Goal: Task Accomplishment & Management: Complete application form

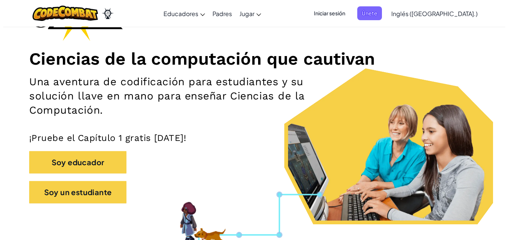
scroll to position [74, 0]
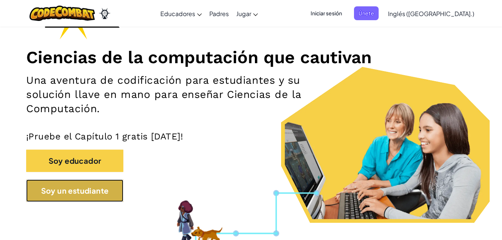
click at [52, 197] on button "Soy un estudiante" at bounding box center [74, 191] width 97 height 22
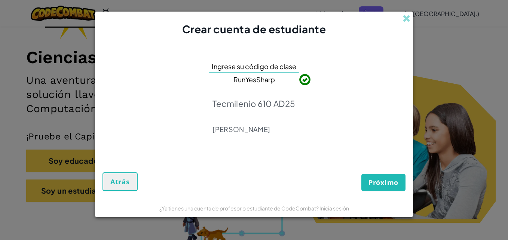
type input "RunYesSharp"
click at [390, 181] on span "Próximo" at bounding box center [383, 182] width 30 height 9
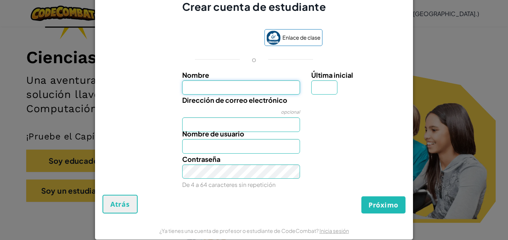
click at [241, 88] on input "Nombre" at bounding box center [241, 87] width 118 height 15
type input "Lia"
type input "E"
type input "[EMAIL_ADDRESS][DOMAIN_NAME]"
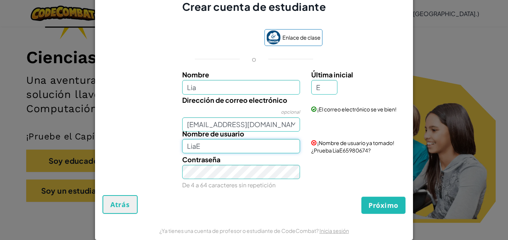
click at [263, 150] on input "LiaE" at bounding box center [241, 146] width 118 height 15
type input "L"
type input "[PERSON_NAME]"
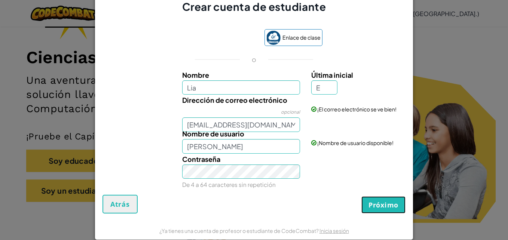
click at [368, 209] on span "Próximo" at bounding box center [383, 205] width 30 height 9
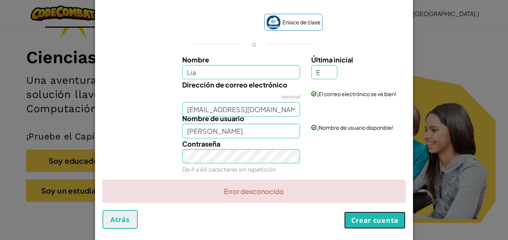
click at [366, 220] on button "Crear cuenta" at bounding box center [374, 220] width 61 height 17
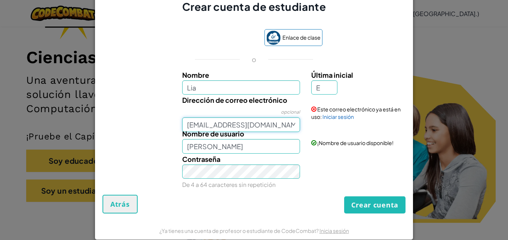
click at [291, 125] on input "[EMAIL_ADDRESS][DOMAIN_NAME]" at bounding box center [241, 124] width 118 height 15
click at [336, 117] on link "Iniciar sesión" at bounding box center [337, 116] width 31 height 7
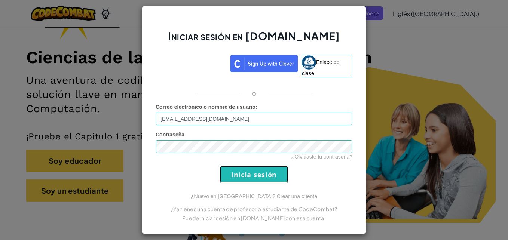
click at [280, 173] on input "Sign In" at bounding box center [254, 174] width 68 height 17
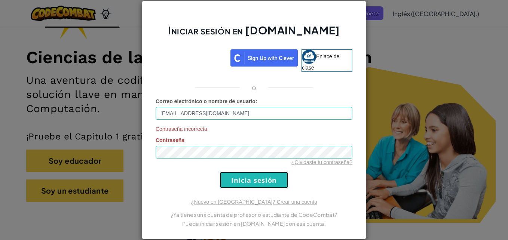
click at [282, 181] on input "Sign In" at bounding box center [254, 180] width 68 height 17
click at [273, 187] on input "Sign In" at bounding box center [254, 180] width 68 height 17
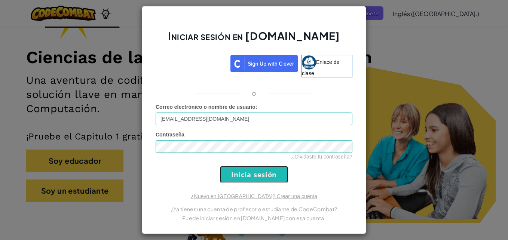
click at [275, 177] on input "Sign In" at bounding box center [254, 174] width 68 height 17
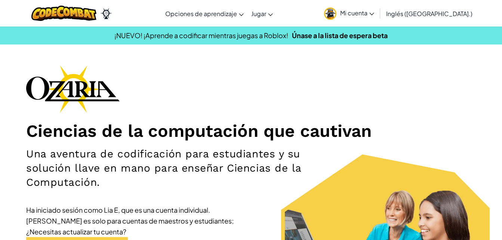
click at [378, 7] on link "Mi cuenta" at bounding box center [350, 13] width 58 height 24
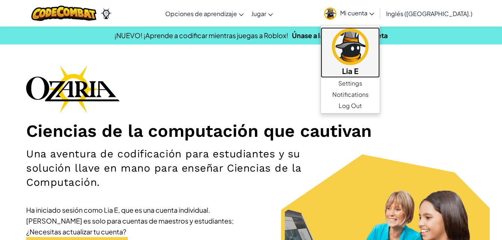
click at [369, 58] on img at bounding box center [350, 46] width 37 height 37
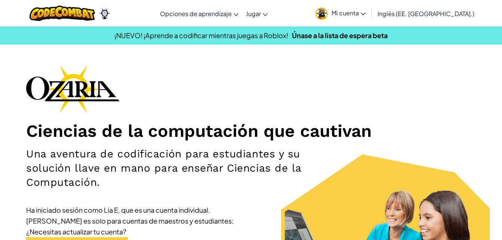
click at [457, 9] on link "Inglés ([GEOGRAPHIC_DATA].)" at bounding box center [426, 13] width 104 height 20
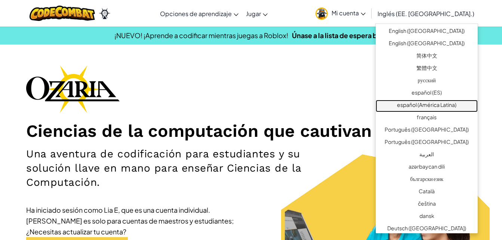
click at [438, 107] on link "español (América Latina)" at bounding box center [427, 106] width 102 height 12
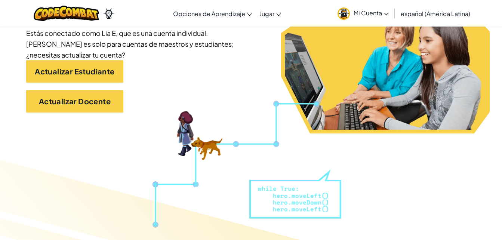
scroll to position [180, 0]
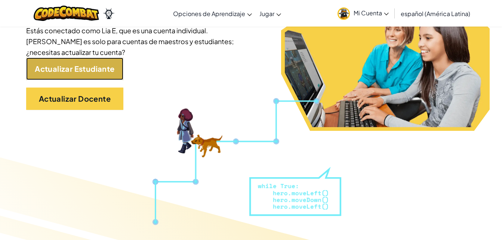
click at [80, 64] on link "Actualizar Estudiante" at bounding box center [74, 69] width 97 height 22
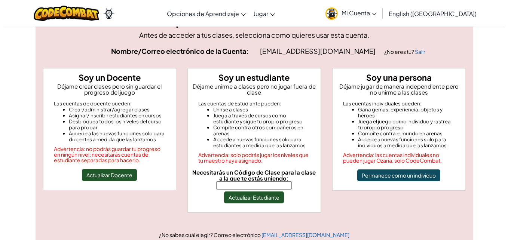
scroll to position [33, 0]
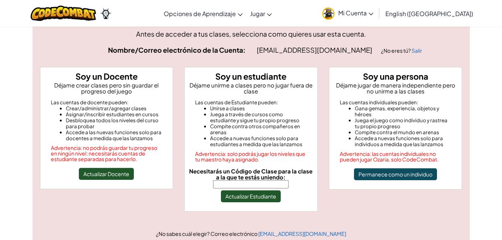
click at [267, 187] on input "Necesitarás un Código de Clase para la clase a la que te estás uniendo:" at bounding box center [251, 184] width 76 height 8
type input "RunYesSharp"
click at [266, 198] on button "Actualizar Estudiante" at bounding box center [251, 196] width 60 height 12
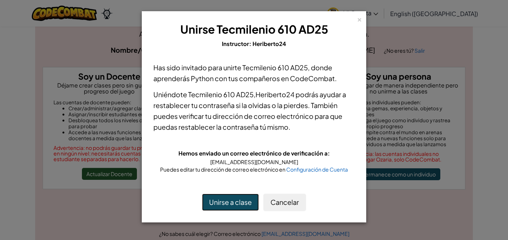
click at [233, 199] on button "Unirse a clase" at bounding box center [230, 202] width 57 height 17
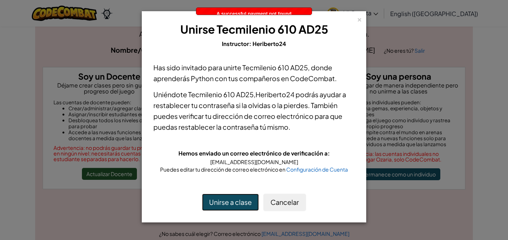
click at [242, 197] on button "Unirse a clase" at bounding box center [230, 202] width 57 height 17
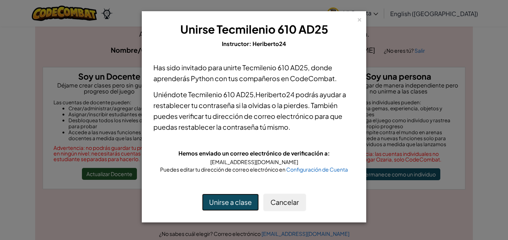
click at [241, 206] on button "Unirse a clase" at bounding box center [230, 202] width 57 height 17
click at [242, 208] on button "Unirse a clase" at bounding box center [230, 202] width 57 height 17
click at [242, 203] on button "Unirse a clase" at bounding box center [230, 202] width 57 height 17
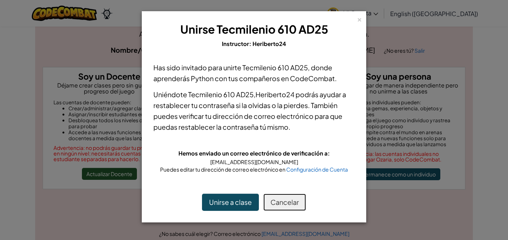
click at [282, 198] on button "Cancelar" at bounding box center [284, 202] width 43 height 17
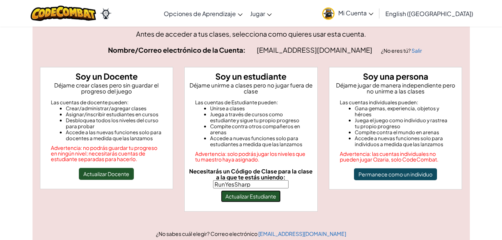
click at [274, 197] on button "Actualizar Estudiante" at bounding box center [251, 196] width 60 height 12
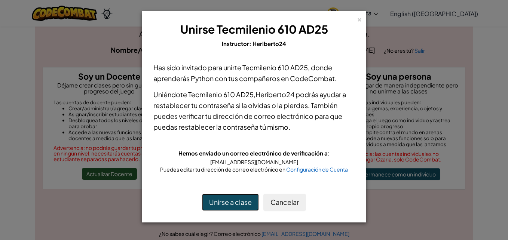
click at [243, 199] on button "Unirse a clase" at bounding box center [230, 202] width 57 height 17
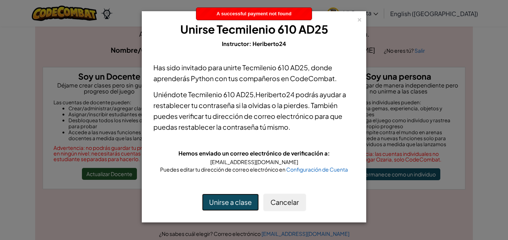
click at [243, 199] on button "Unirse a clase" at bounding box center [230, 202] width 57 height 17
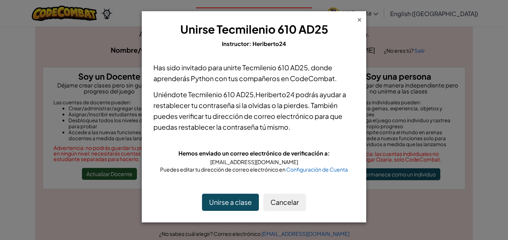
click at [358, 22] on div "×" at bounding box center [359, 19] width 5 height 8
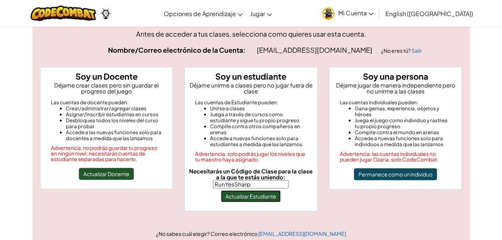
click at [278, 191] on button "Actualizar Estudiante" at bounding box center [251, 196] width 60 height 12
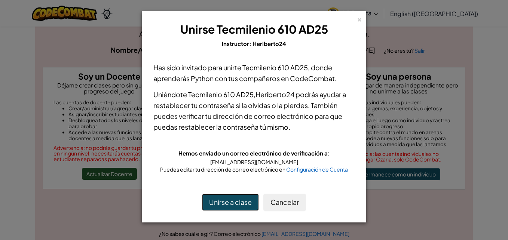
click at [250, 205] on button "Unirse a clase" at bounding box center [230, 202] width 57 height 17
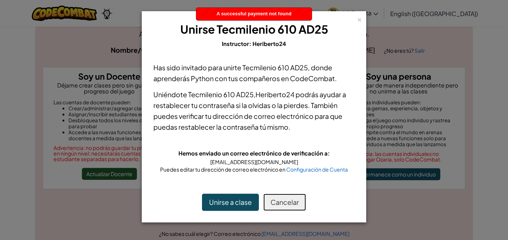
click at [284, 202] on button "Cancelar" at bounding box center [284, 202] width 43 height 17
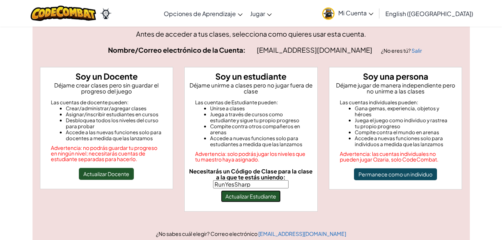
click at [263, 198] on button "Actualizar Estudiante" at bounding box center [251, 196] width 60 height 12
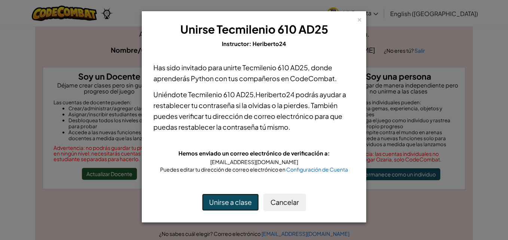
click at [252, 199] on button "Unirse a clase" at bounding box center [230, 202] width 57 height 17
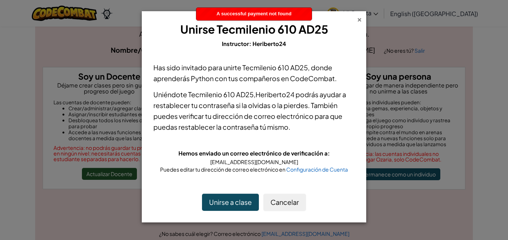
click at [359, 18] on div "×" at bounding box center [359, 19] width 5 height 8
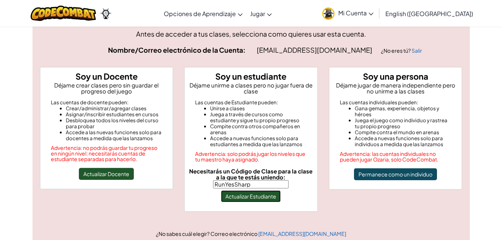
click at [234, 195] on button "Actualizar Estudiante" at bounding box center [251, 196] width 60 height 12
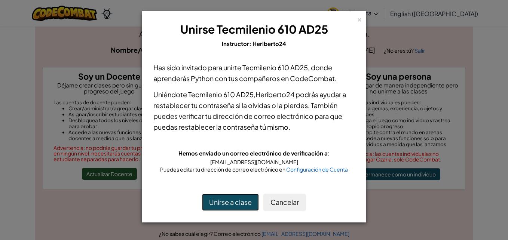
click at [222, 200] on button "Unirse a clase" at bounding box center [230, 202] width 57 height 17
click at [359, 20] on div "×" at bounding box center [359, 19] width 5 height 8
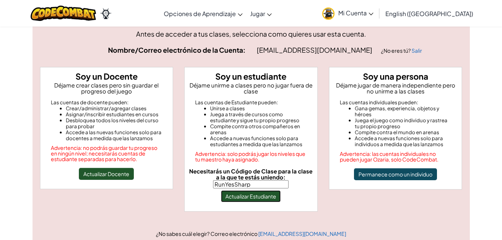
click at [265, 196] on button "Actualizar Estudiante" at bounding box center [251, 196] width 60 height 12
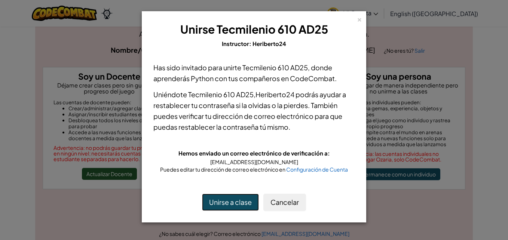
click at [239, 199] on button "Unirse a clase" at bounding box center [230, 202] width 57 height 17
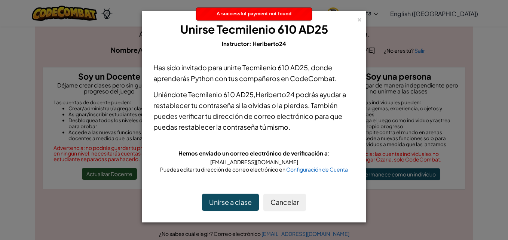
click at [361, 24] on div "× Unirse Tecmilenio 610 AD25 Instructor: Heriberto24" at bounding box center [254, 34] width 216 height 39
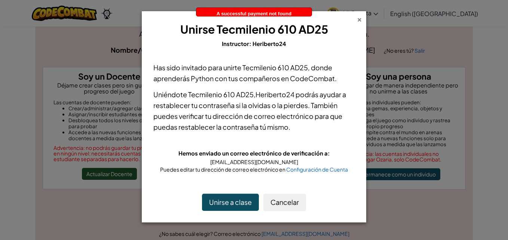
click at [361, 18] on div "×" at bounding box center [359, 19] width 5 height 8
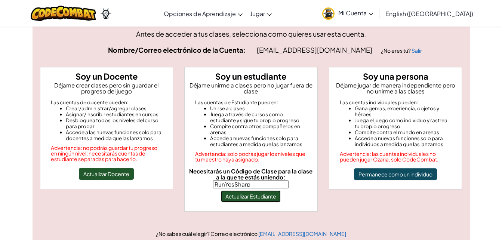
click at [263, 196] on button "Actualizar Estudiante" at bounding box center [251, 196] width 60 height 12
